Goal: Task Accomplishment & Management: Use online tool/utility

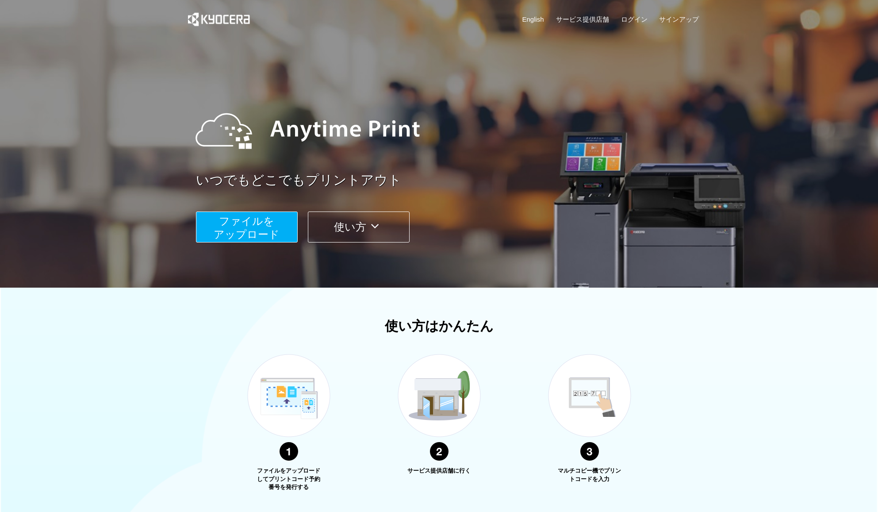
scroll to position [116, 0]
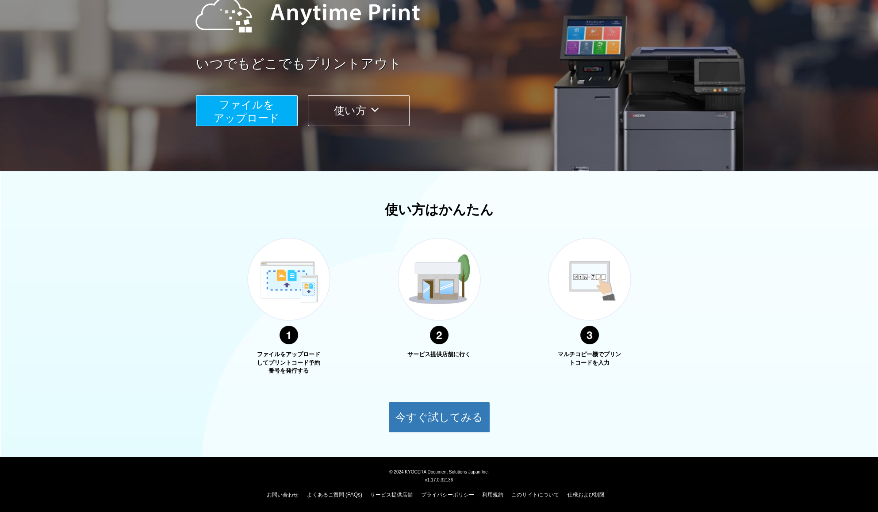
click at [254, 121] on span "ファイルを ​​アップロード" at bounding box center [247, 111] width 66 height 25
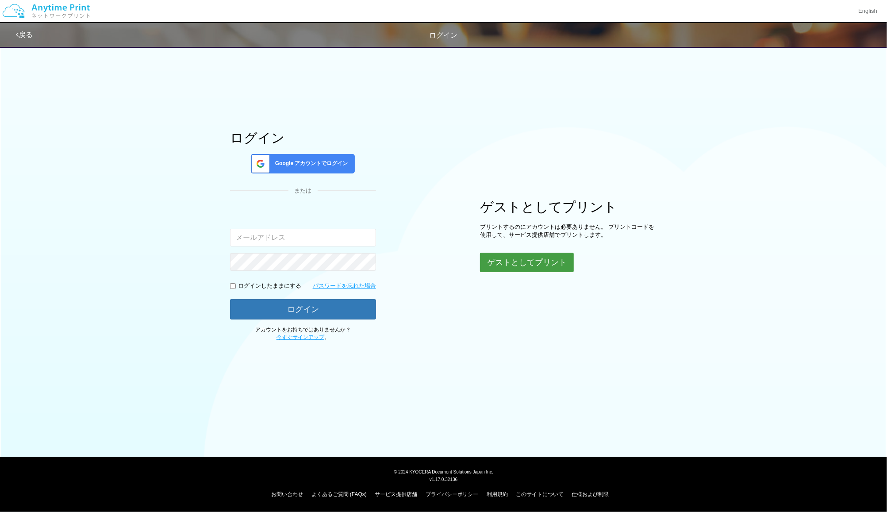
click at [542, 262] on button "ゲストとしてプリント" at bounding box center [527, 262] width 94 height 19
click at [518, 265] on button "ゲストとしてプリント" at bounding box center [527, 262] width 94 height 19
click at [543, 267] on button "ゲストとしてプリント" at bounding box center [527, 262] width 94 height 19
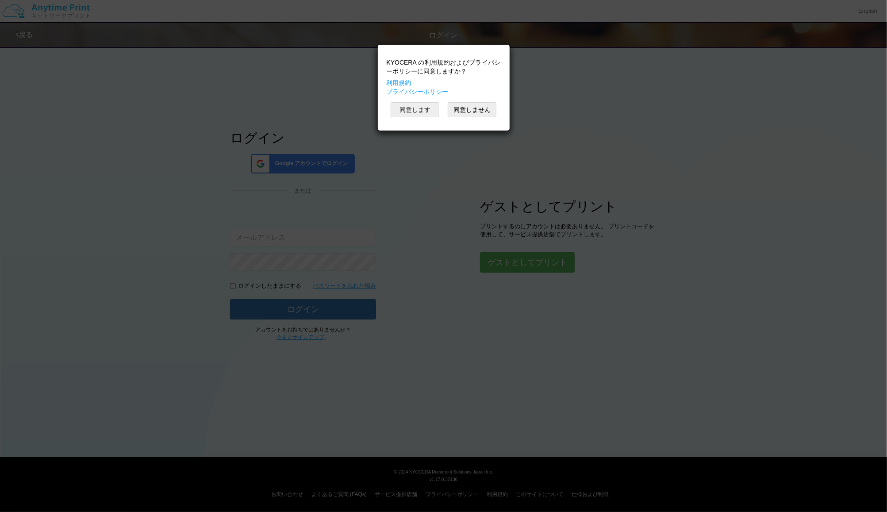
click at [430, 109] on button "同意します" at bounding box center [415, 109] width 49 height 15
click at [414, 109] on button "同意します" at bounding box center [415, 109] width 49 height 15
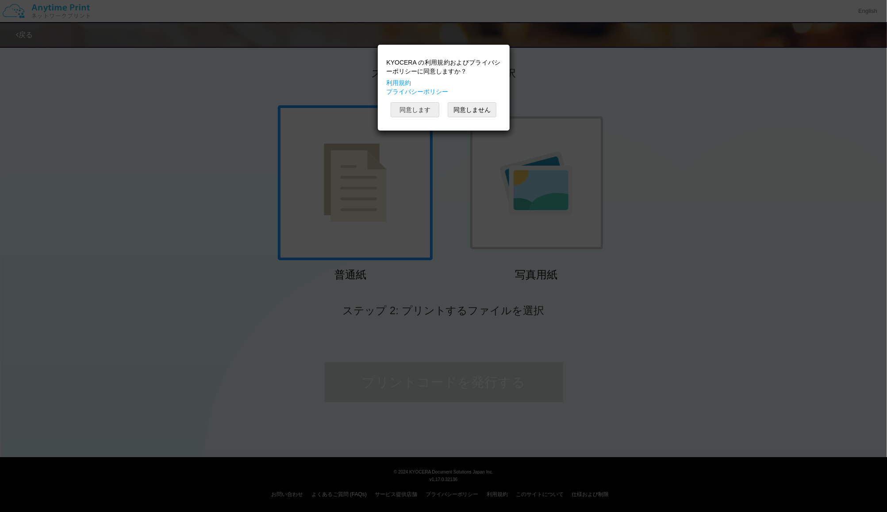
click at [434, 108] on button "同意します" at bounding box center [415, 109] width 49 height 15
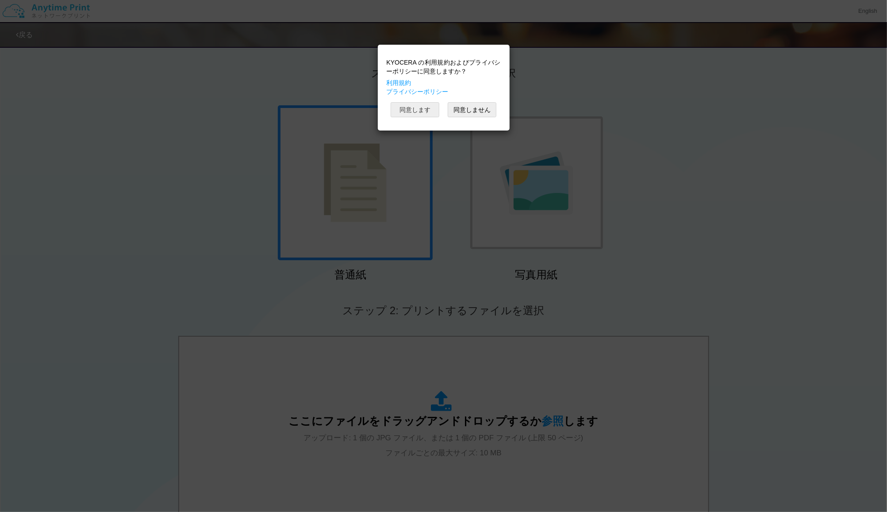
click at [434, 108] on button "同意します" at bounding box center [415, 109] width 49 height 15
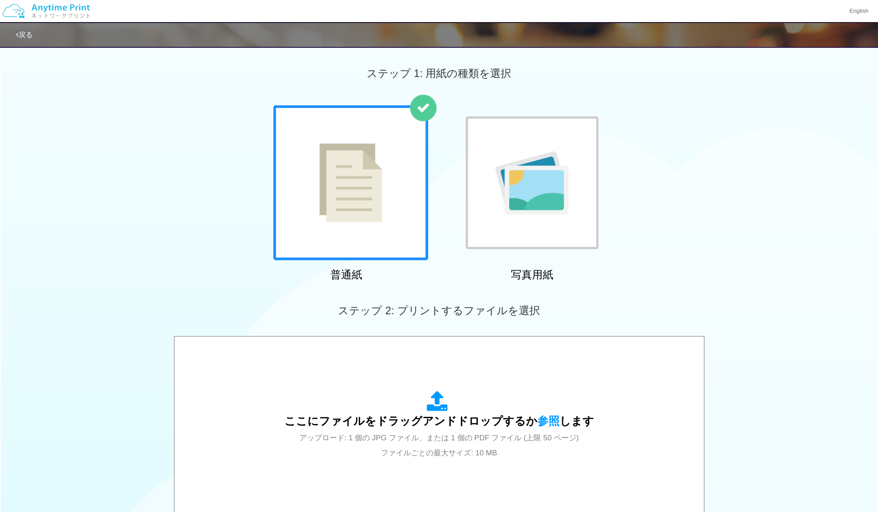
scroll to position [161, 0]
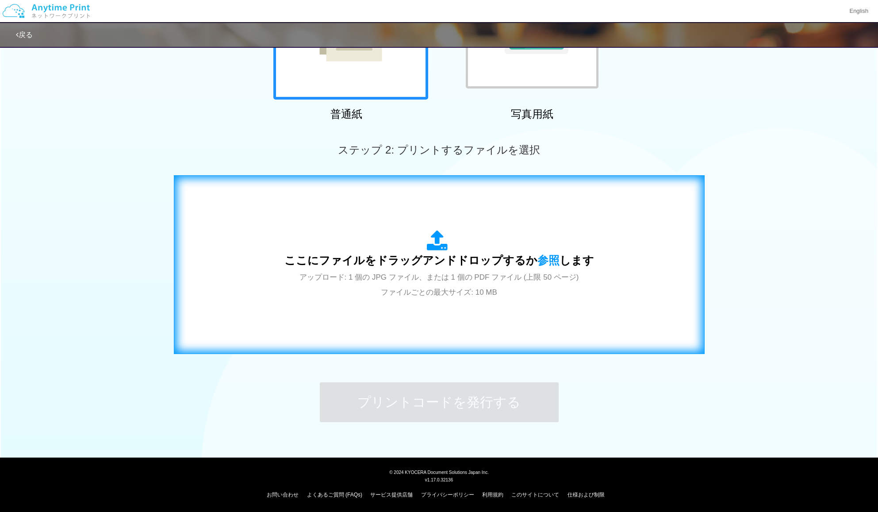
click at [417, 299] on div "ここにファイルをドラッグアンドドロップするか 参照 します アップロード: 1 個の JPG ファイル、または 1 個の PDF ファイル (上限 50 ペー…" at bounding box center [439, 265] width 512 height 160
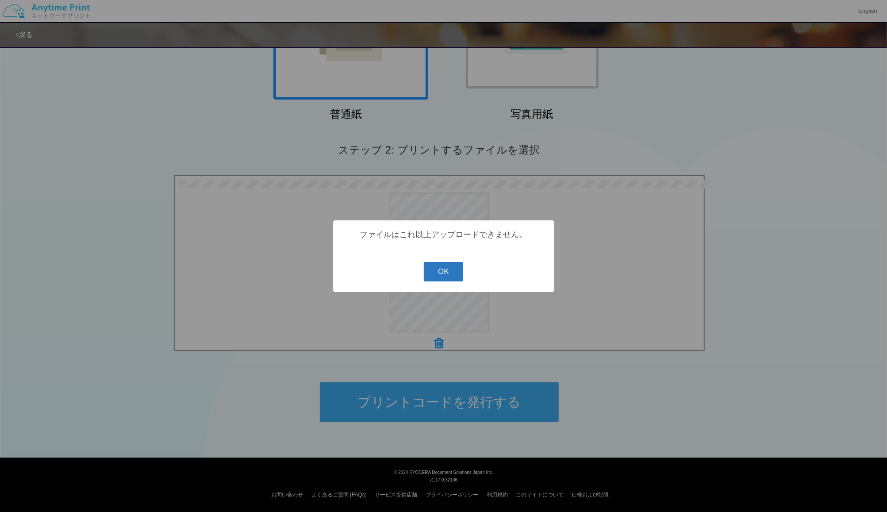
click at [449, 277] on button "OK" at bounding box center [443, 271] width 39 height 19
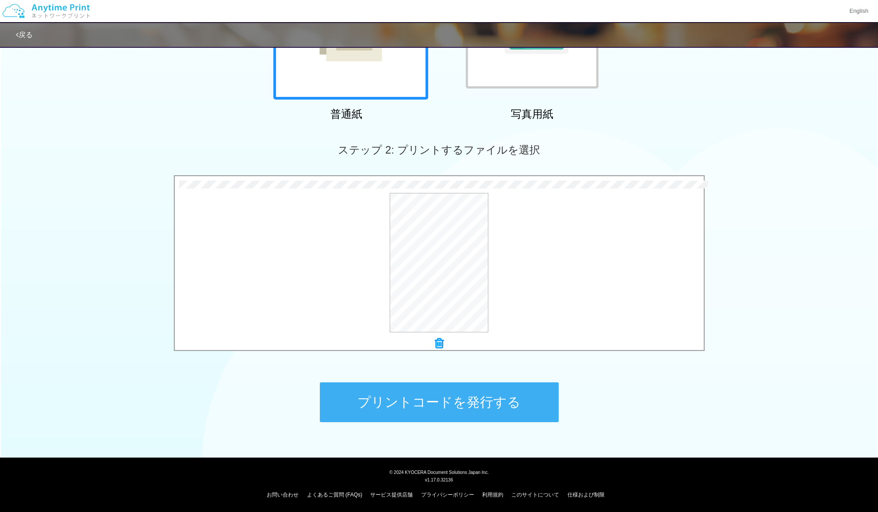
click at [467, 392] on button "プリントコードを発行する" at bounding box center [439, 402] width 239 height 40
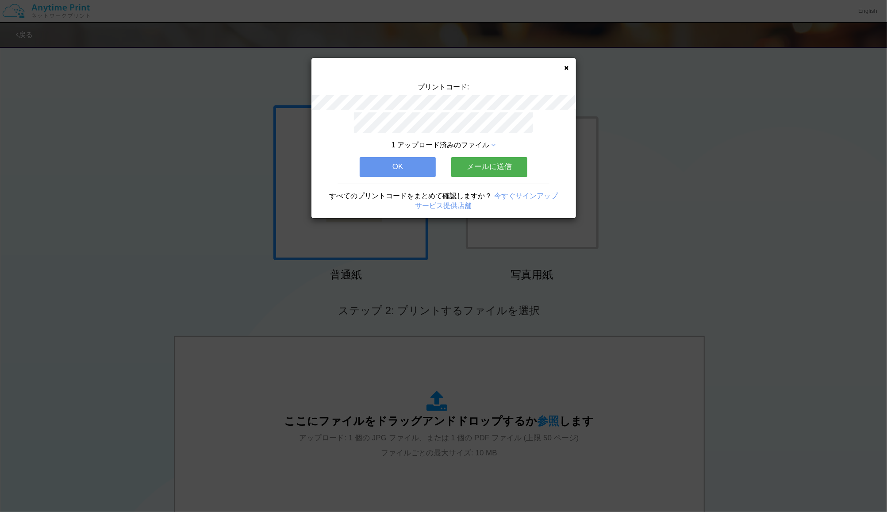
click at [427, 162] on button "OK" at bounding box center [398, 166] width 76 height 19
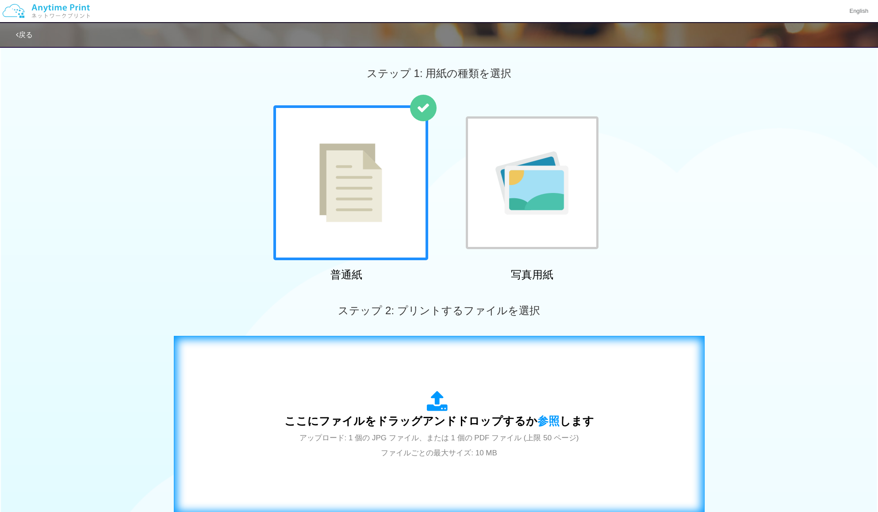
click at [446, 382] on div "ここにファイルをドラッグアンドドロップするか 参照 します アップロード: 1 個の JPG ファイル、または 1 個の PDF ファイル (上限 50 ペー…" at bounding box center [439, 425] width 512 height 160
